Goal: Information Seeking & Learning: Learn about a topic

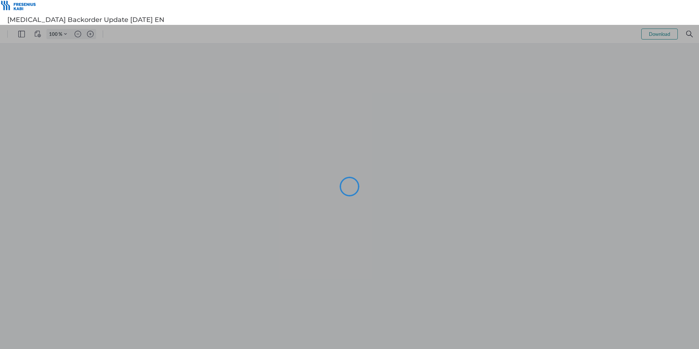
type input "105"
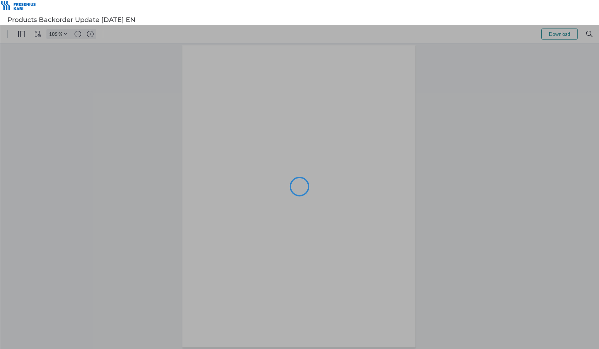
type input "105"
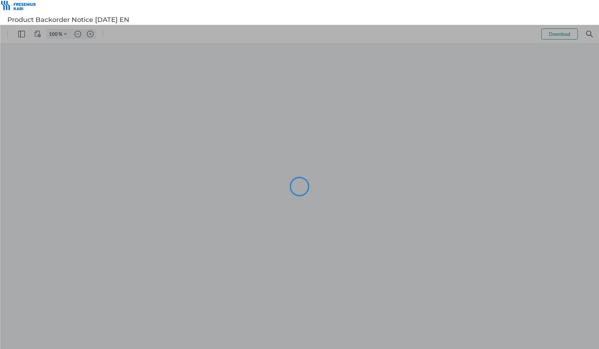
type input "105"
